Goal: Book appointment/travel/reservation

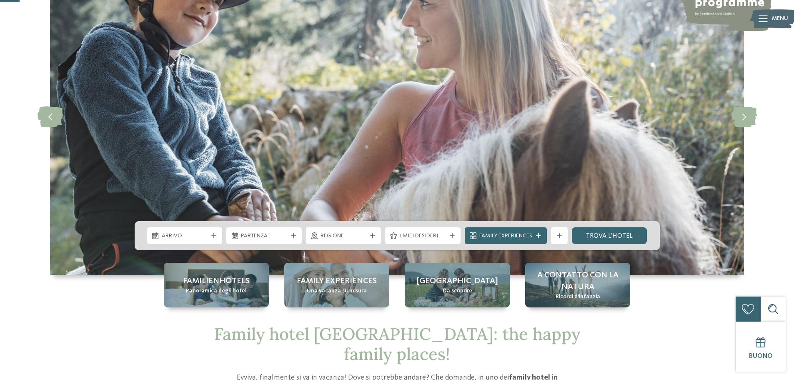
scroll to position [83, 0]
click at [372, 235] on icon at bounding box center [372, 236] width 5 height 5
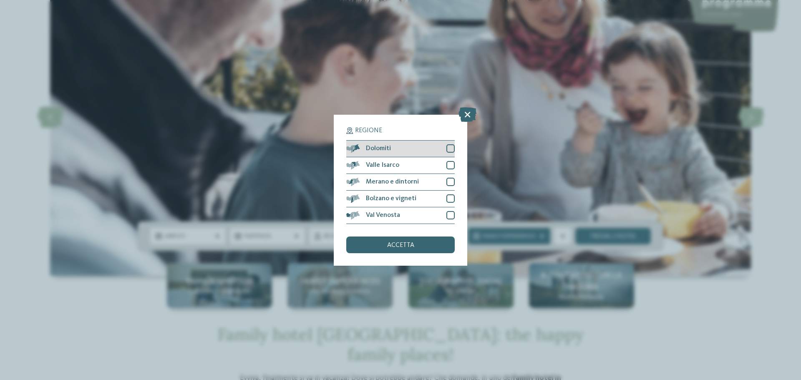
click at [452, 151] on div at bounding box center [450, 148] width 8 height 8
click at [467, 115] on icon at bounding box center [467, 114] width 18 height 15
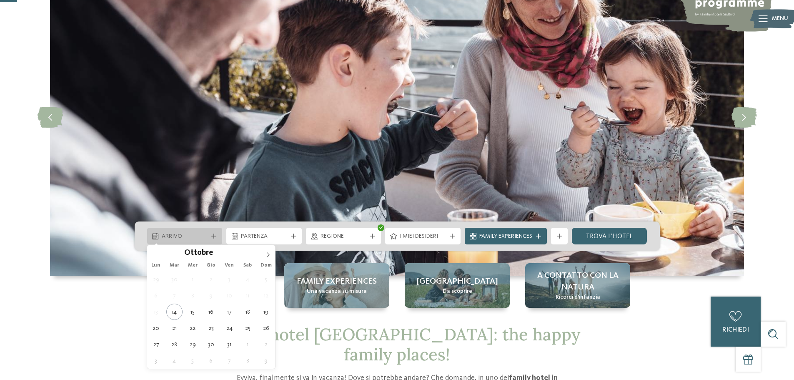
click at [211, 236] on icon at bounding box center [213, 236] width 5 height 5
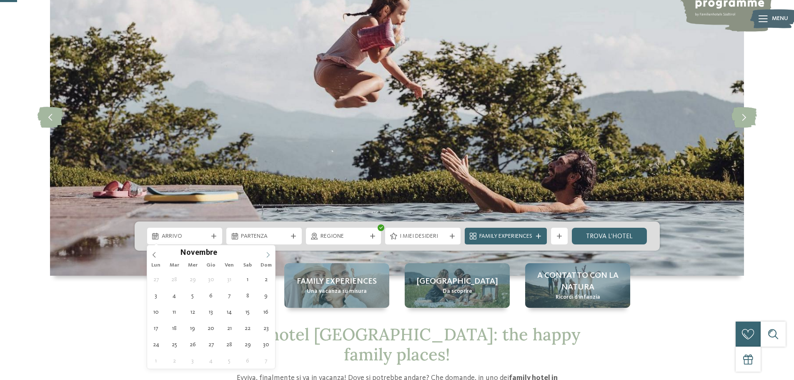
click at [266, 251] on span at bounding box center [268, 252] width 14 height 14
type div "27.12.2025"
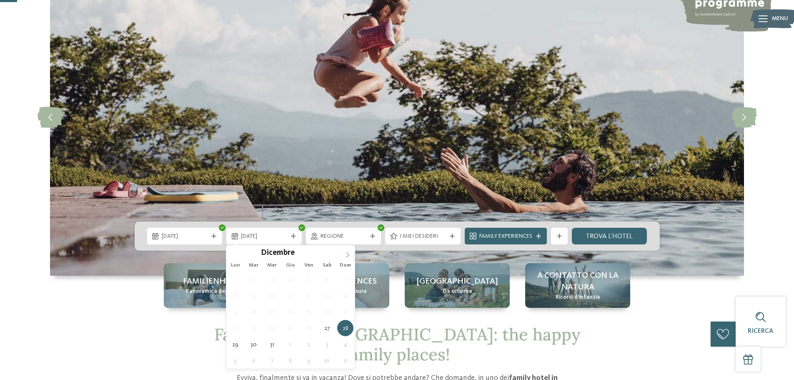
type input "****"
click at [346, 254] on icon at bounding box center [348, 255] width 6 height 6
type div "03.01.2026"
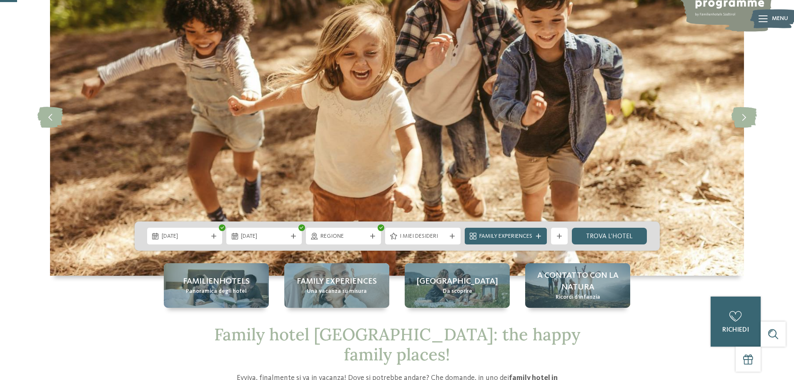
click at [374, 232] on div "Regione" at bounding box center [343, 236] width 75 height 17
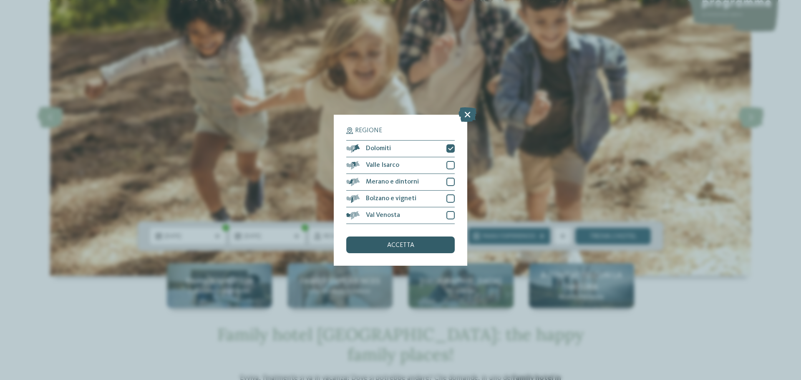
click at [438, 243] on div "accetta" at bounding box center [400, 244] width 108 height 17
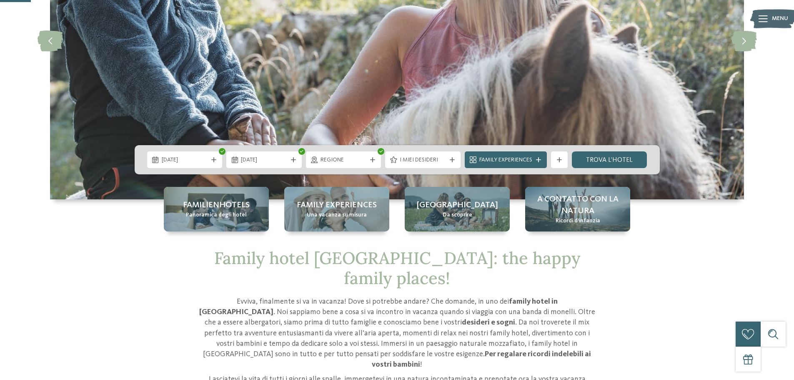
scroll to position [167, 0]
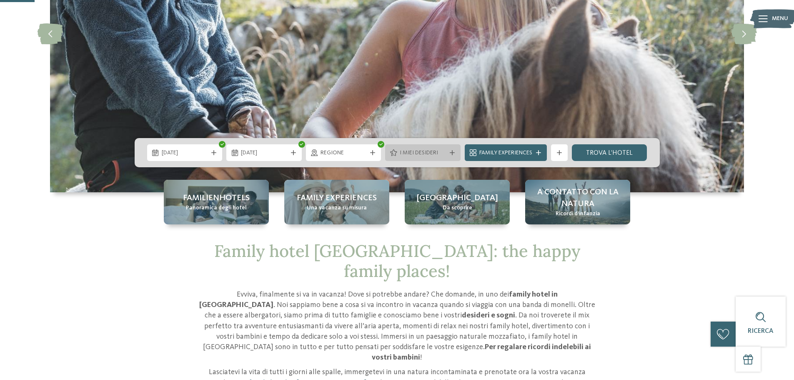
click at [440, 150] on span "I miei desideri" at bounding box center [423, 153] width 46 height 8
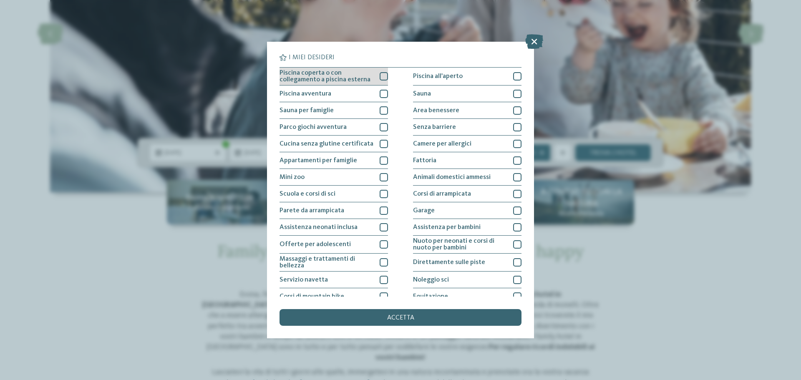
click at [379, 75] on div at bounding box center [383, 76] width 8 height 8
click at [461, 317] on div "accetta" at bounding box center [400, 317] width 242 height 17
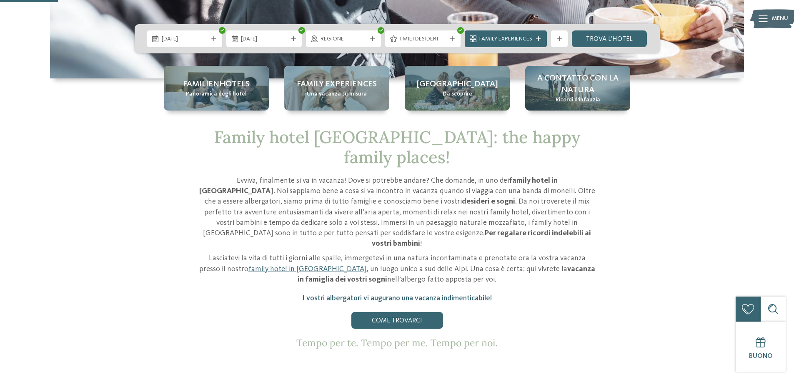
scroll to position [292, 0]
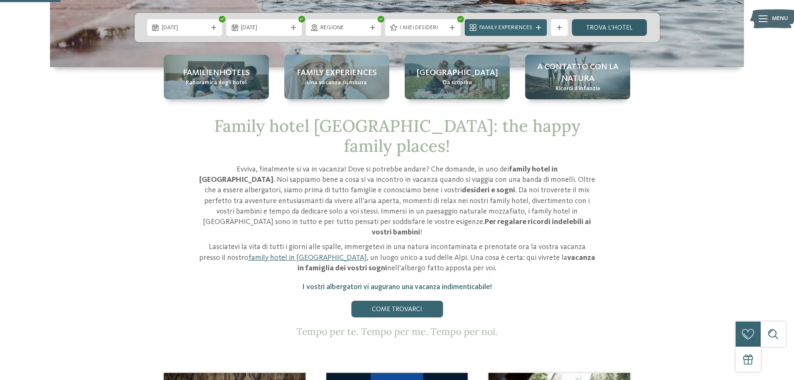
click at [611, 29] on link "trova l’hotel" at bounding box center [609, 27] width 75 height 17
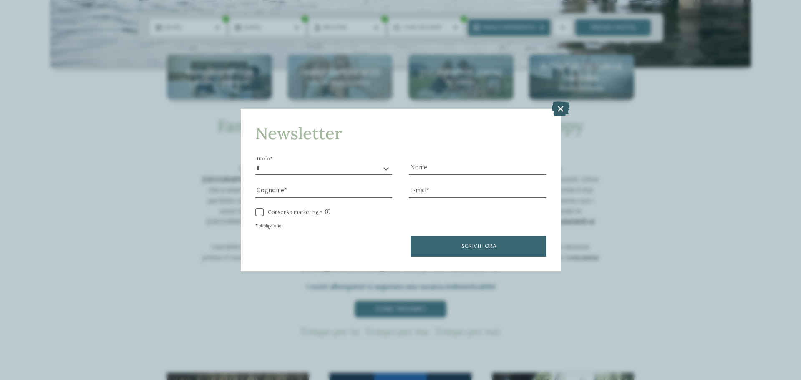
click at [561, 106] on icon at bounding box center [560, 108] width 18 height 15
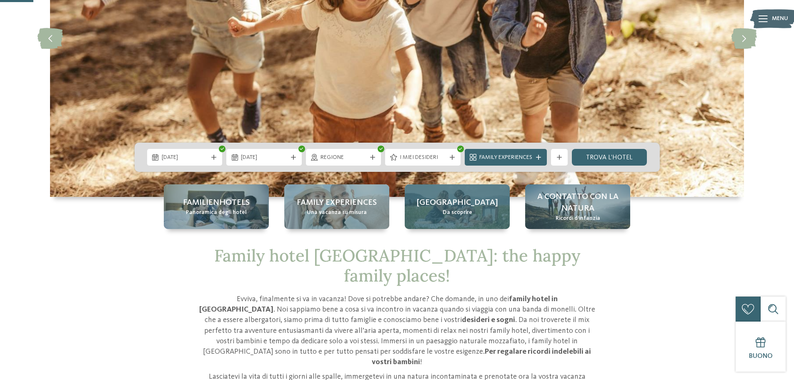
scroll to position [209, 0]
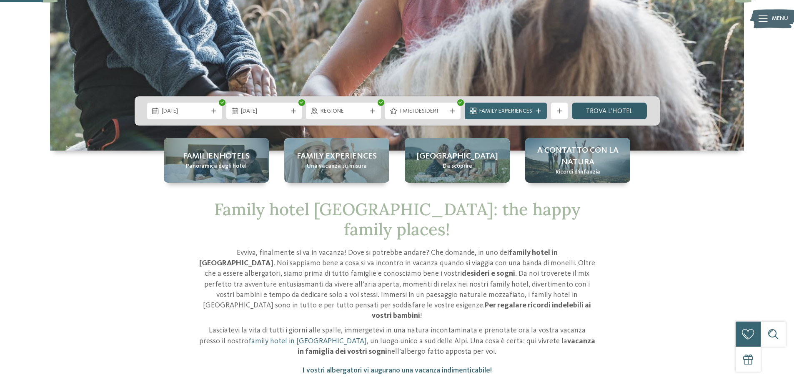
click at [589, 111] on link "trova l’hotel" at bounding box center [609, 111] width 75 height 17
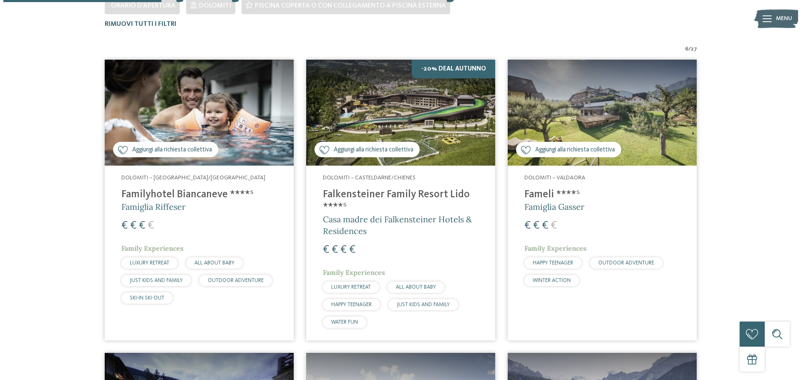
scroll to position [274, 0]
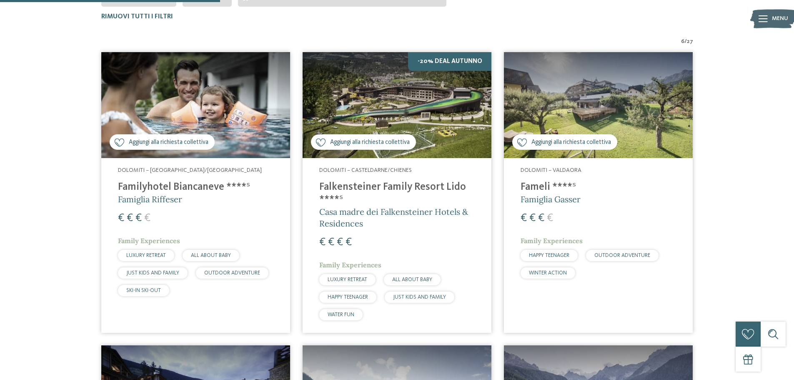
click at [187, 83] on img at bounding box center [195, 105] width 189 height 106
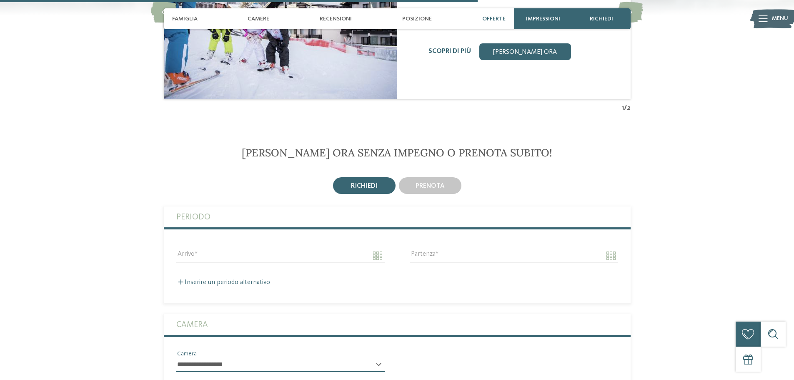
scroll to position [1501, 0]
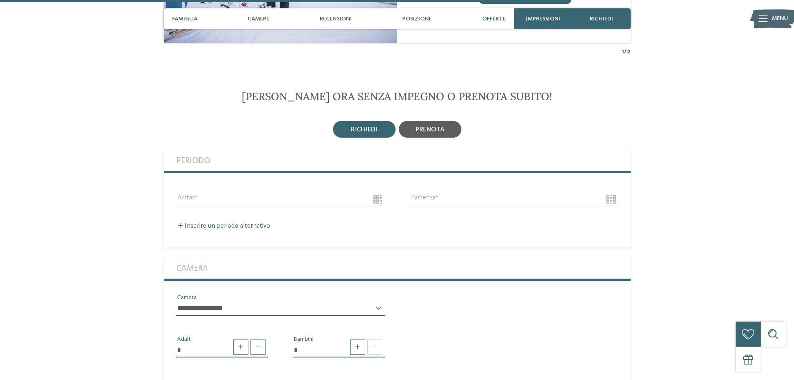
click at [445, 129] on div "prenota" at bounding box center [430, 129] width 63 height 17
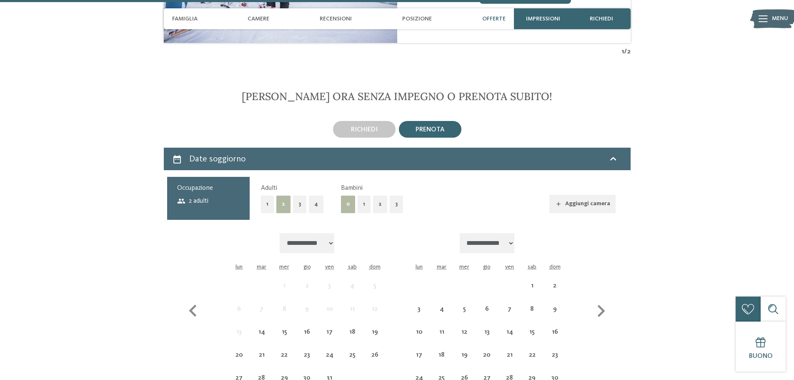
click at [365, 206] on button "1" at bounding box center [364, 204] width 13 height 17
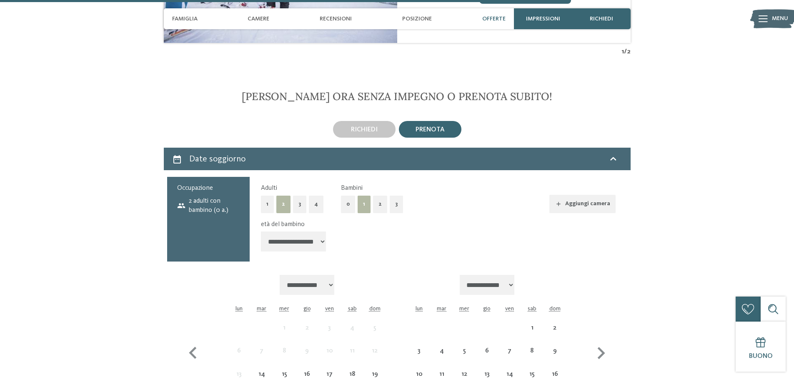
click at [321, 241] on select "**********" at bounding box center [293, 241] width 65 height 20
click at [261, 231] on select "**********" at bounding box center [293, 241] width 65 height 20
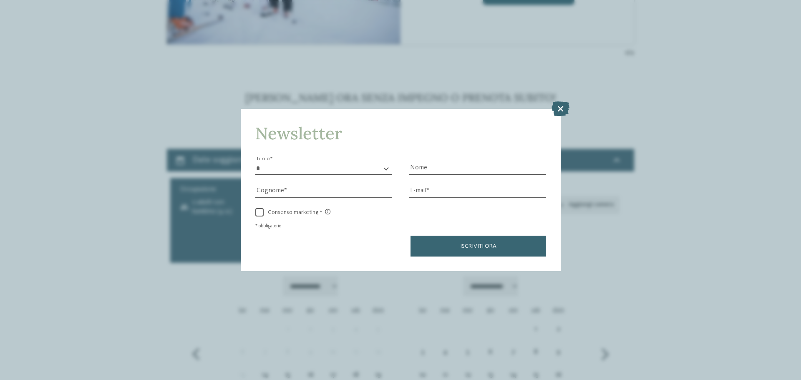
click at [311, 247] on div "Iscriviti ora" at bounding box center [400, 246] width 291 height 21
click at [555, 113] on icon at bounding box center [560, 108] width 18 height 15
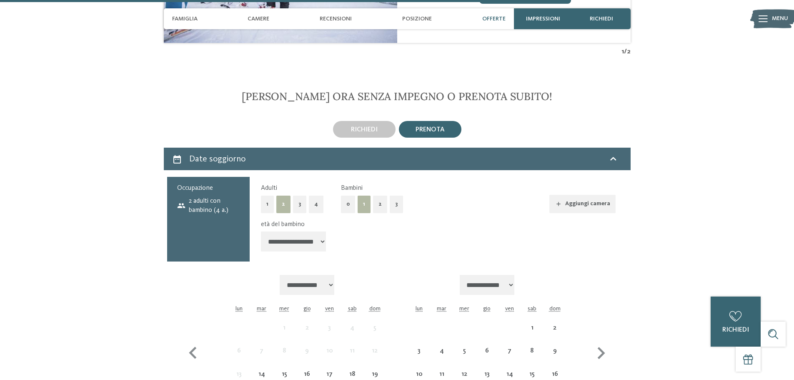
drag, startPoint x: 314, startPoint y: 242, endPoint x: 314, endPoint y: 238, distance: 4.2
click at [314, 242] on select "**********" at bounding box center [293, 241] width 65 height 20
select select "*"
click at [261, 231] on select "**********" at bounding box center [293, 241] width 65 height 20
click at [576, 205] on button "Aggiungi camera" at bounding box center [583, 204] width 66 height 18
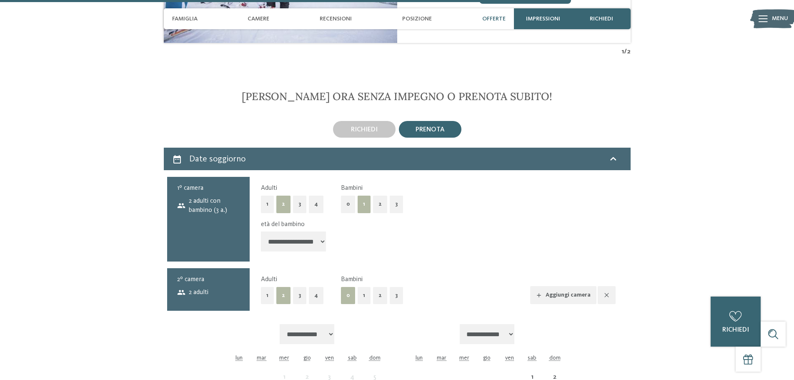
click at [579, 296] on button "Aggiungi camera" at bounding box center [563, 295] width 66 height 18
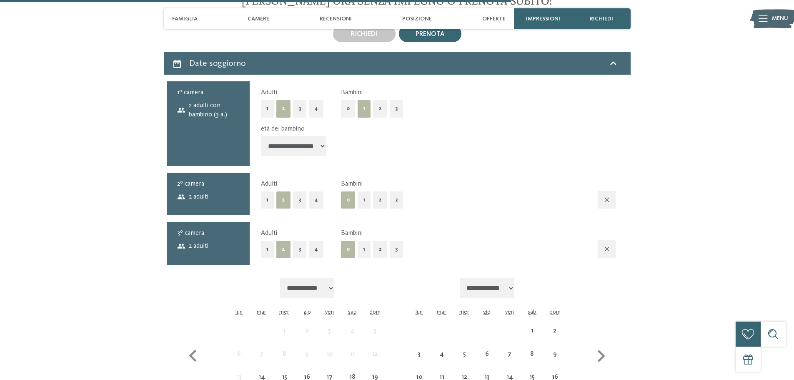
scroll to position [1626, 0]
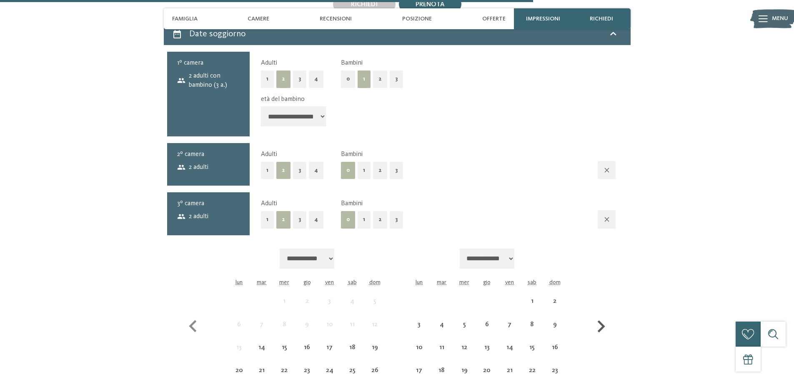
click at [605, 327] on icon "button" at bounding box center [601, 326] width 24 height 24
select select "**********"
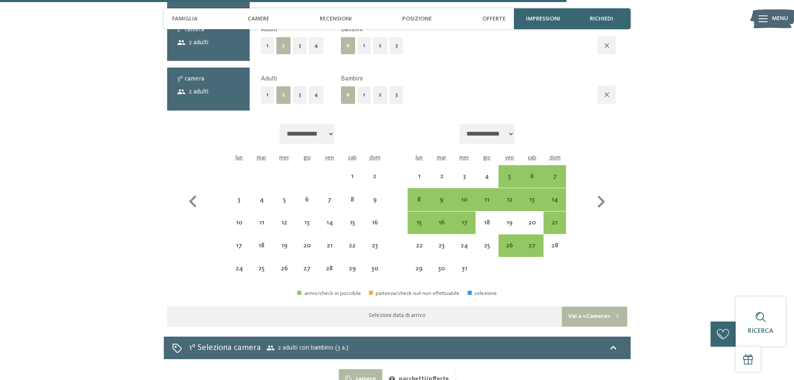
scroll to position [1752, 0]
click at [536, 254] on div "27" at bounding box center [532, 252] width 21 height 21
select select "**********"
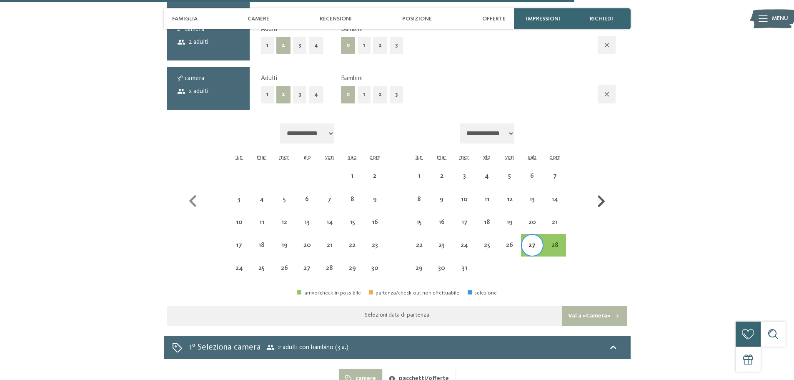
click at [605, 201] on icon "button" at bounding box center [602, 201] width 8 height 12
select select "**********"
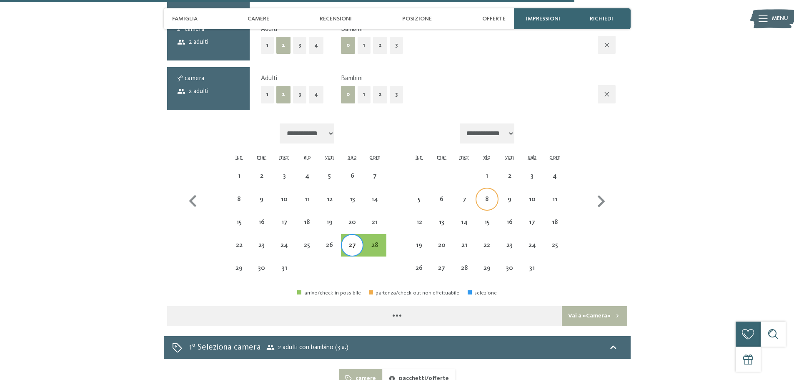
select select "**********"
click at [526, 178] on div "3" at bounding box center [532, 183] width 21 height 21
select select "**********"
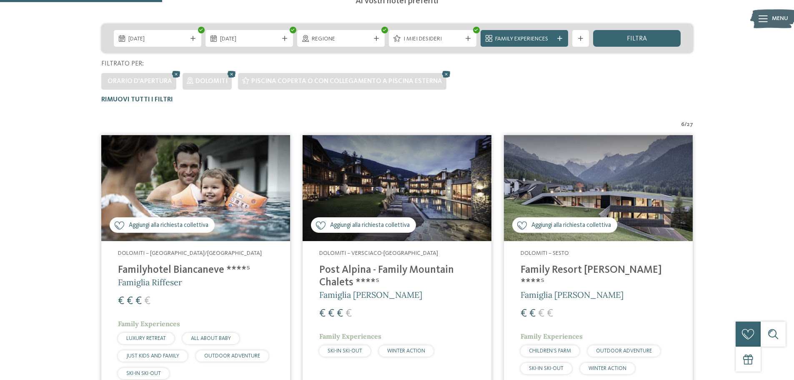
scroll to position [190, 0]
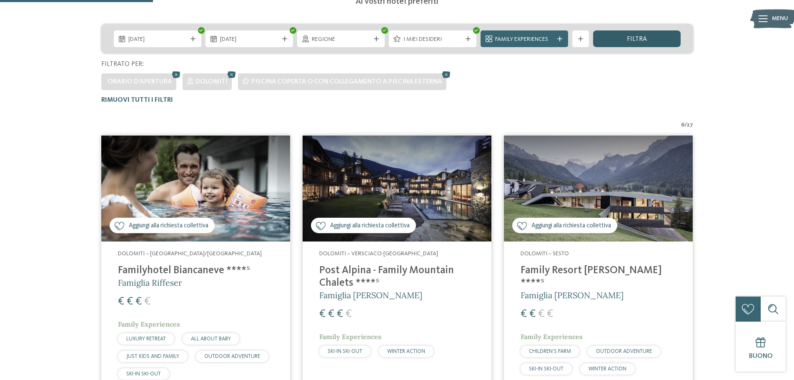
click at [626, 38] on div "filtra" at bounding box center [637, 38] width 88 height 17
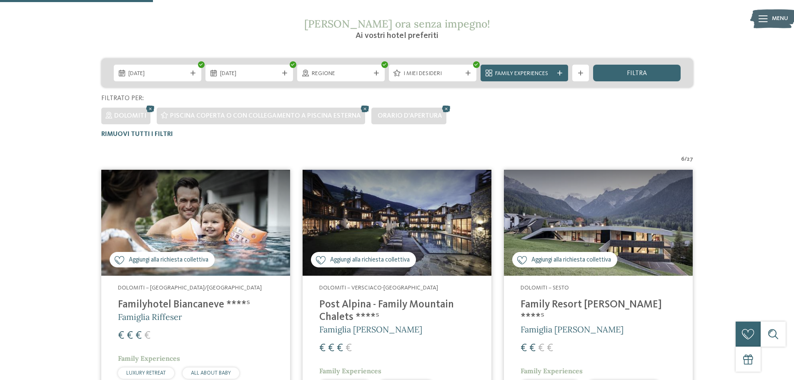
scroll to position [107, 0]
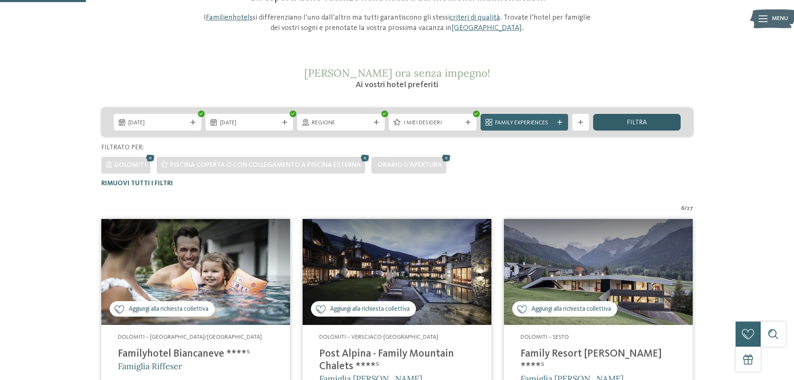
click at [620, 127] on div "filtra" at bounding box center [637, 122] width 88 height 17
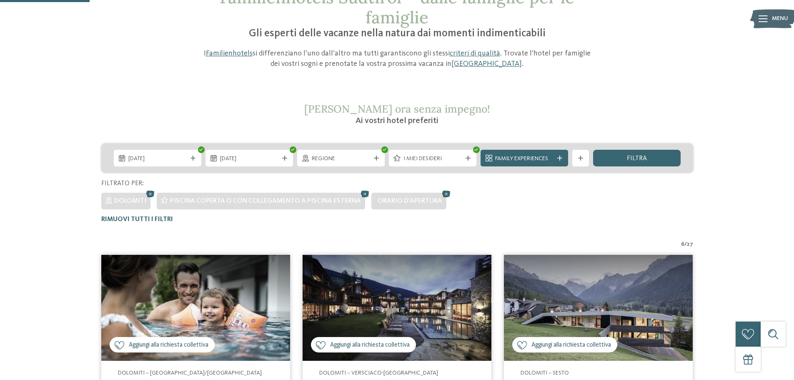
scroll to position [65, 0]
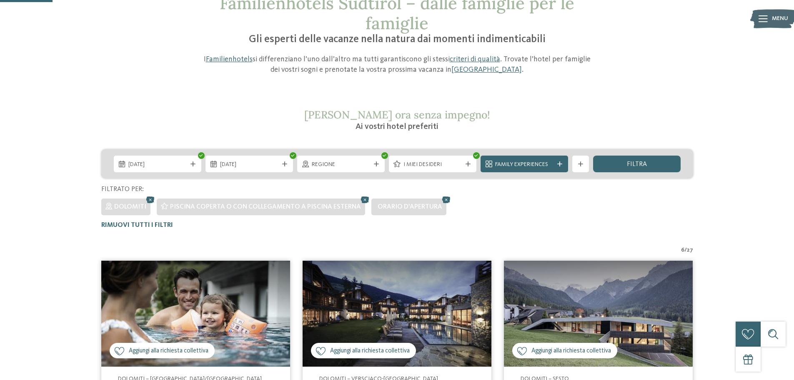
click at [581, 162] on icon at bounding box center [580, 163] width 5 height 5
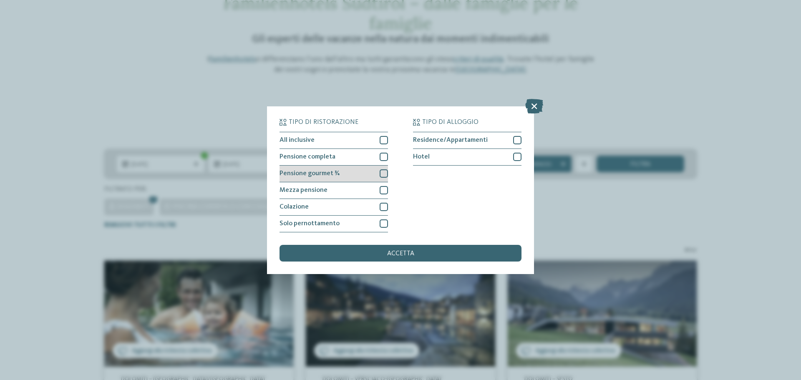
click at [386, 174] on div at bounding box center [383, 173] width 8 height 8
click at [384, 189] on div at bounding box center [383, 190] width 8 height 8
click at [384, 173] on icon at bounding box center [383, 173] width 5 height 5
click at [489, 251] on div "accetta" at bounding box center [400, 253] width 242 height 17
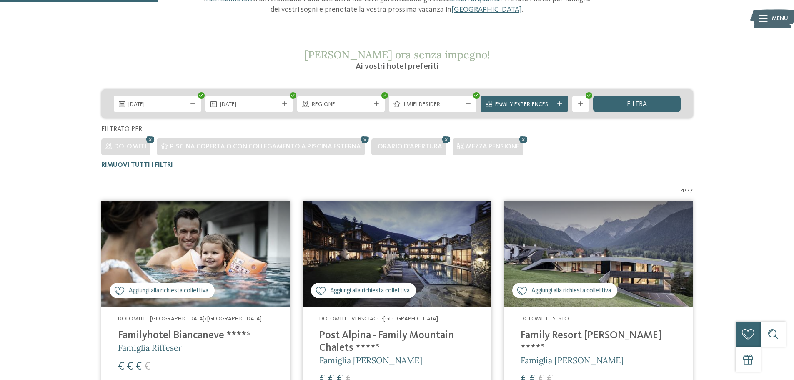
scroll to position [107, 0]
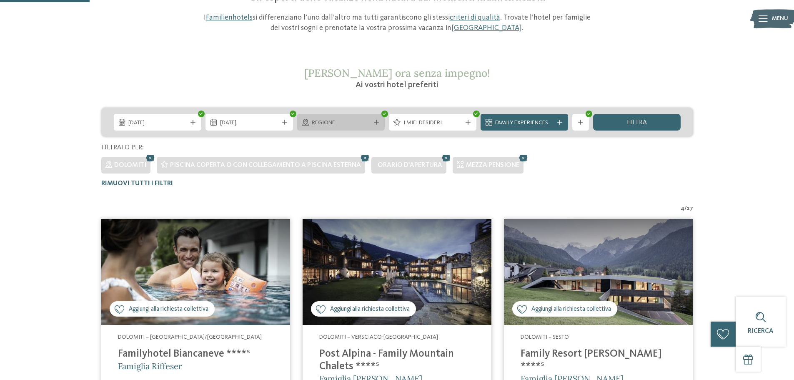
click at [353, 119] on span "Regione" at bounding box center [341, 123] width 58 height 8
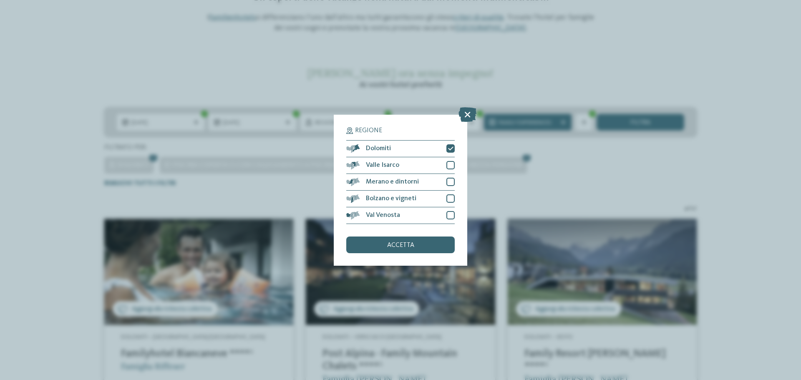
click at [732, 152] on div "Regione Dolomiti" at bounding box center [400, 190] width 801 height 380
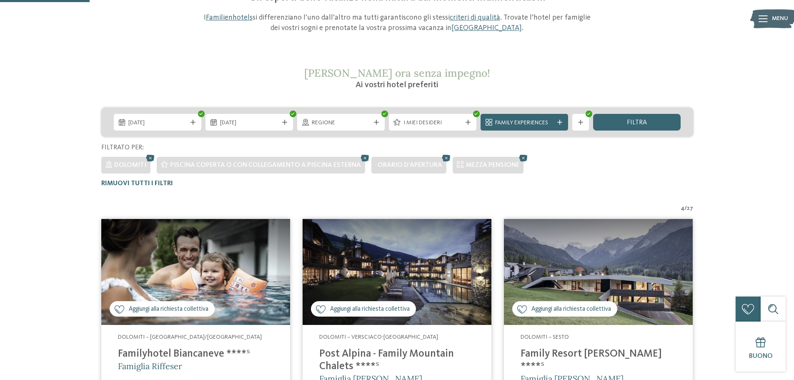
click at [649, 246] on img at bounding box center [598, 272] width 189 height 106
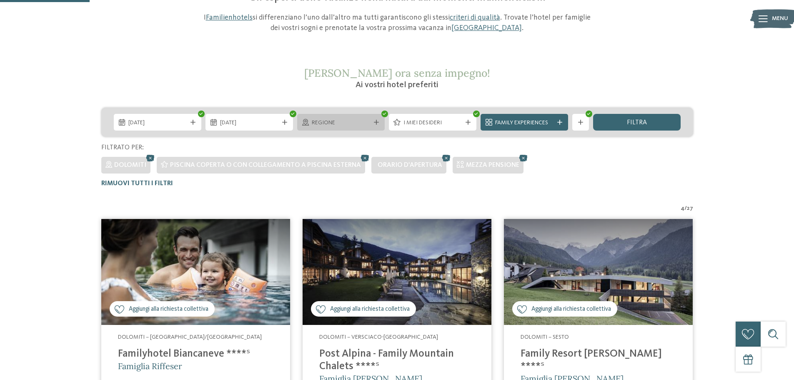
click at [344, 128] on div "Regione" at bounding box center [341, 122] width 88 height 17
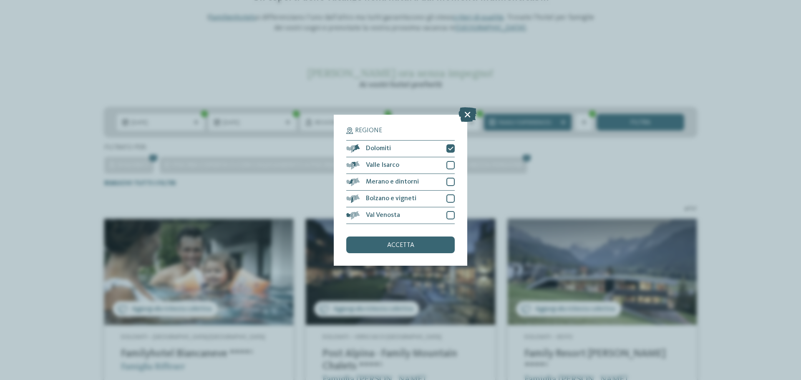
click at [465, 115] on icon at bounding box center [467, 114] width 18 height 15
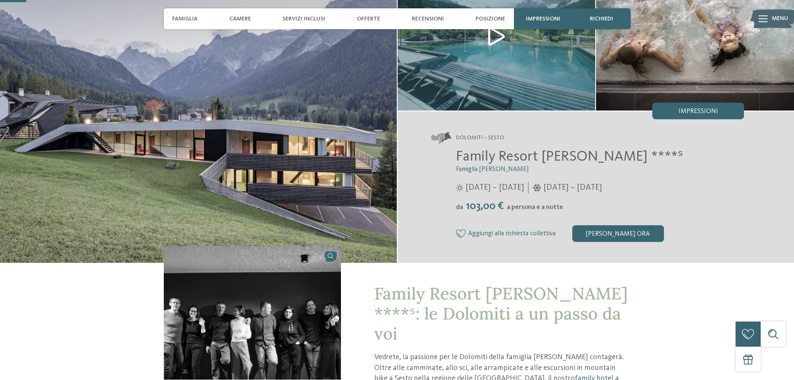
scroll to position [83, 0]
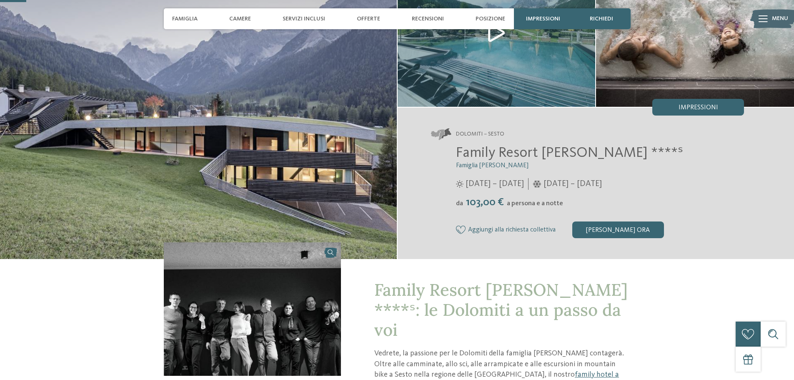
click at [339, 139] on img at bounding box center [198, 108] width 397 height 301
